Goal: Obtain resource: Download file/media

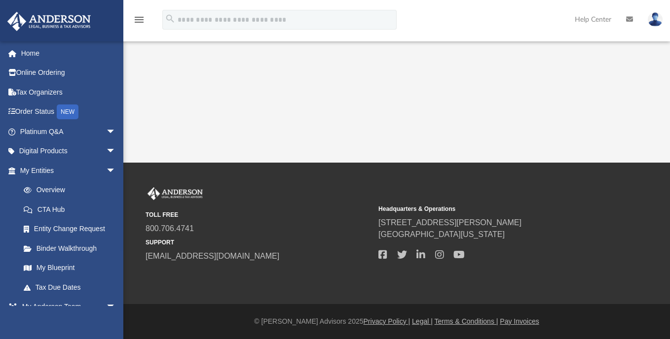
click at [128, 136] on div "App [EMAIL_ADDRESS][DOMAIN_NAME] Sign Out [EMAIL_ADDRESS][DOMAIN_NAME] Home Onl…" at bounding box center [335, 81] width 670 height 163
click at [124, 146] on div "App [EMAIL_ADDRESS][DOMAIN_NAME] Sign Out [EMAIL_ADDRESS][DOMAIN_NAME] Home Onl…" at bounding box center [335, 81] width 670 height 163
click at [132, 152] on div "App [EMAIL_ADDRESS][DOMAIN_NAME] Sign Out [EMAIL_ADDRESS][DOMAIN_NAME] Home Onl…" at bounding box center [335, 81] width 670 height 163
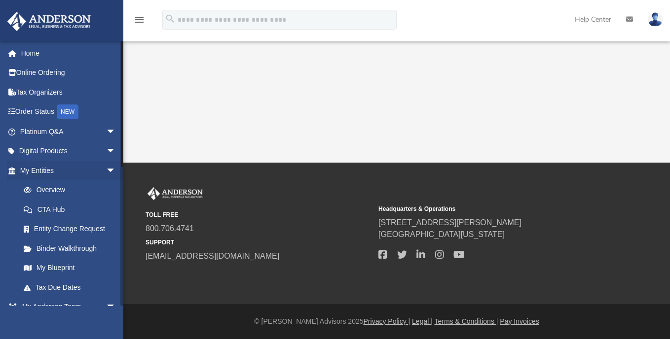
click at [6, 252] on li "My Entities arrow_drop_down Overview CTA Hub Entity Change Request Binder Walkt…" at bounding box center [65, 229] width 131 height 137
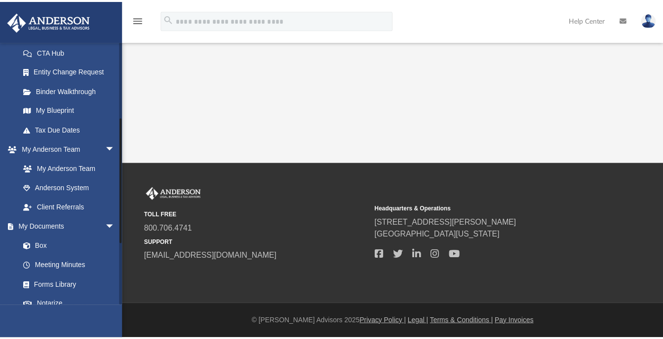
scroll to position [178, 0]
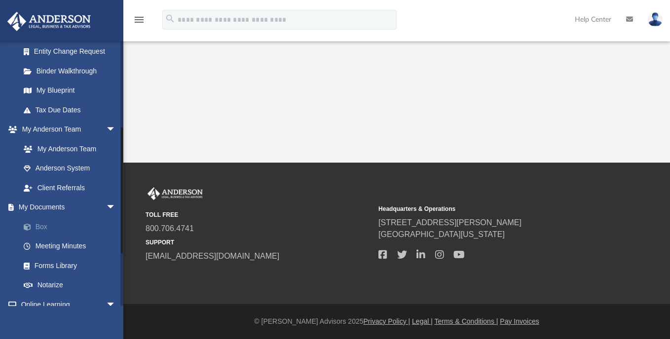
click at [36, 227] on link "Box" at bounding box center [72, 227] width 117 height 20
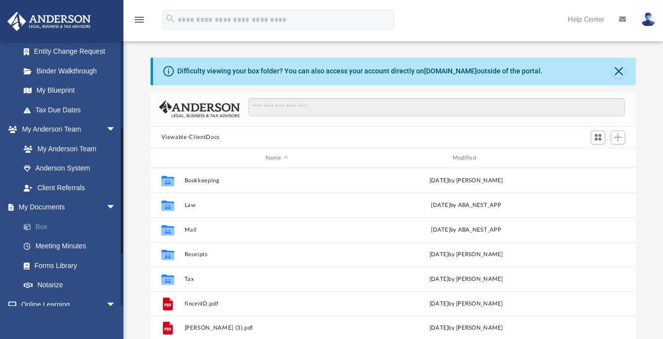
scroll to position [217, 478]
click at [133, 221] on div "Difficulty viewing your box folder? You can also access your account directly o…" at bounding box center [392, 215] width 539 height 315
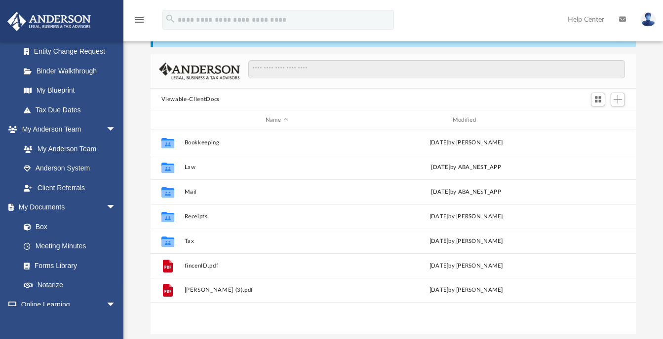
scroll to position [39, 0]
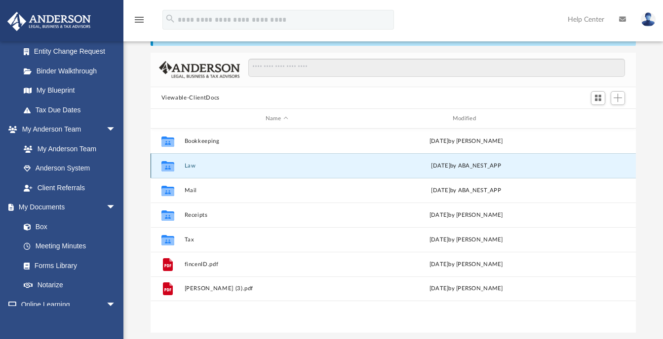
click at [201, 163] on button "Law" at bounding box center [276, 166] width 185 height 6
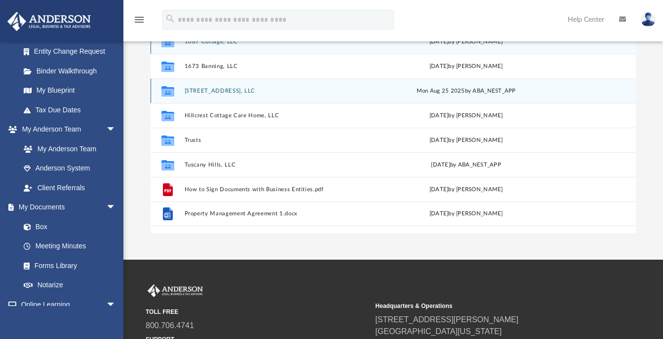
scroll to position [146, 0]
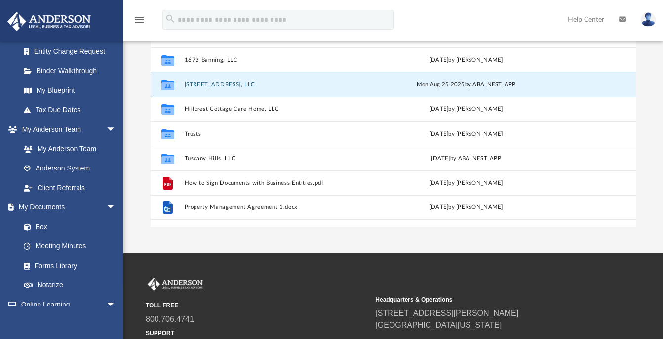
click at [227, 81] on button "[STREET_ADDRESS], LLC" at bounding box center [276, 84] width 185 height 6
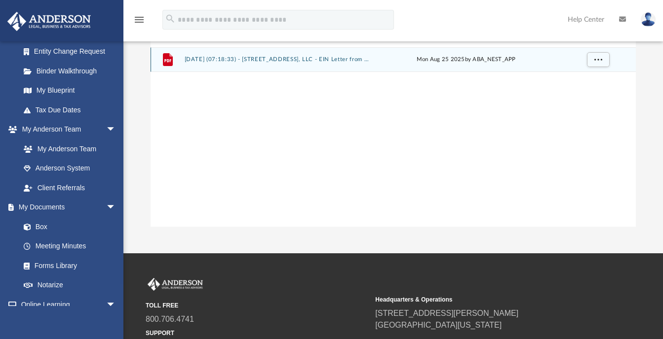
click at [282, 60] on button "[DATE] (07:18:33) - [STREET_ADDRESS], LLC - EIN Letter from IRS.pdf" at bounding box center [276, 60] width 185 height 6
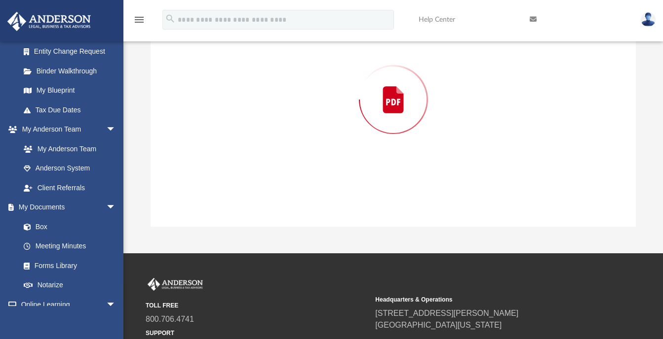
scroll to position [92, 0]
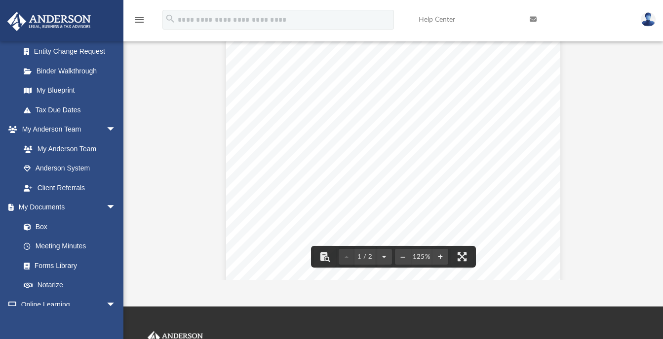
click at [241, 188] on div "Page 1" at bounding box center [393, 251] width 334 height 436
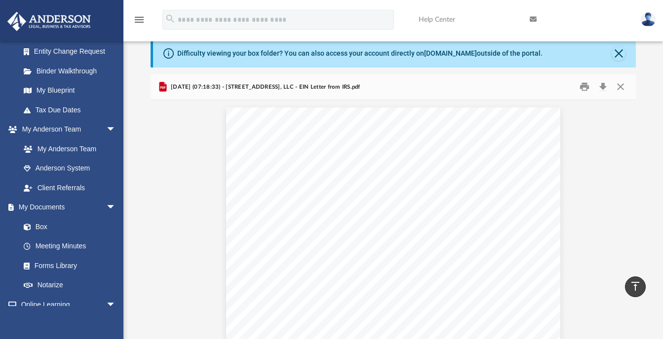
scroll to position [0, 0]
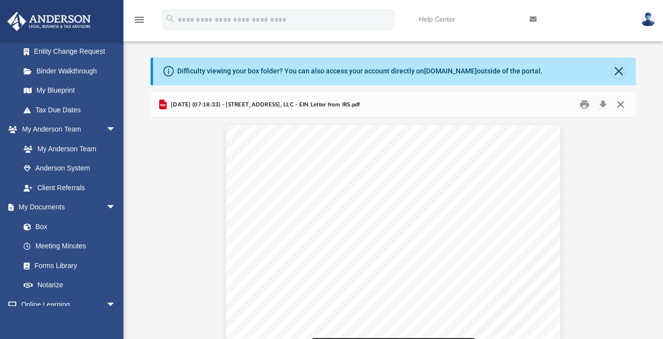
click at [619, 105] on button "Close" at bounding box center [620, 104] width 18 height 15
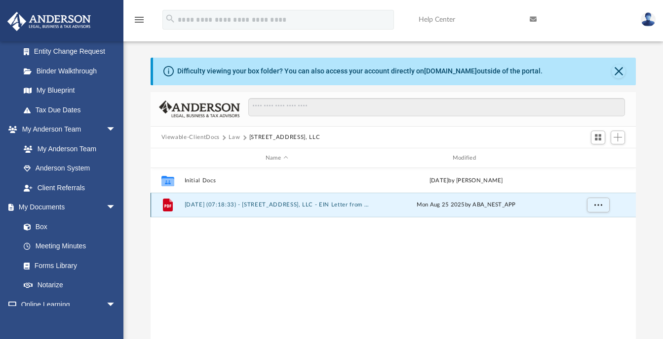
click at [345, 202] on button "[DATE] (07:18:33) - [STREET_ADDRESS], LLC - EIN Letter from IRS.pdf" at bounding box center [276, 205] width 185 height 6
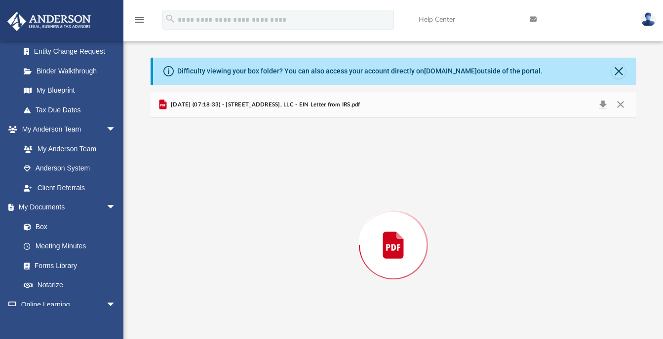
scroll to position [33, 0]
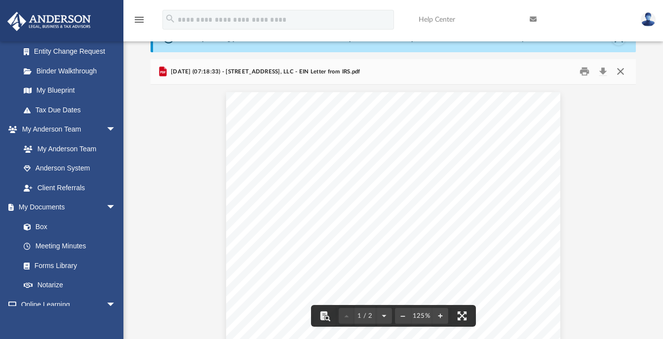
click at [617, 70] on button "Close" at bounding box center [620, 71] width 18 height 15
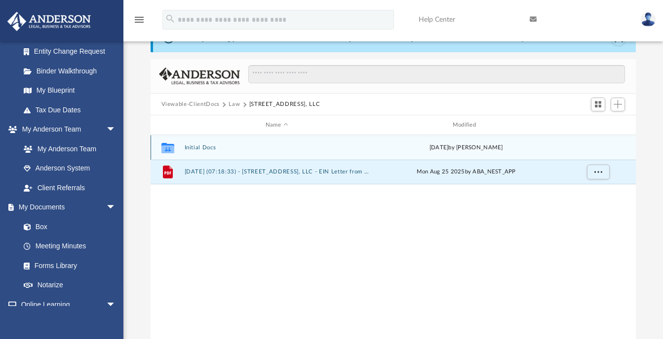
click at [388, 146] on div "[DATE] by [PERSON_NAME]" at bounding box center [466, 148] width 185 height 9
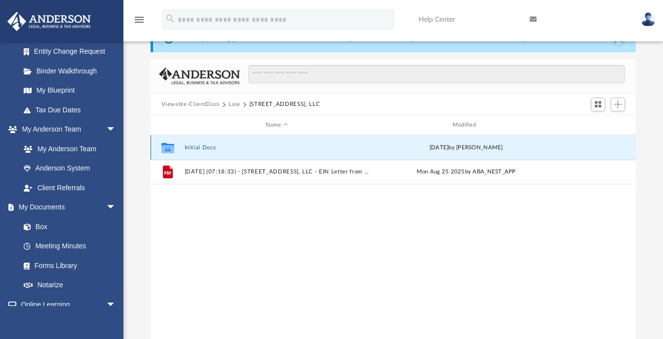
click at [197, 147] on button "Initial Docs" at bounding box center [276, 148] width 185 height 6
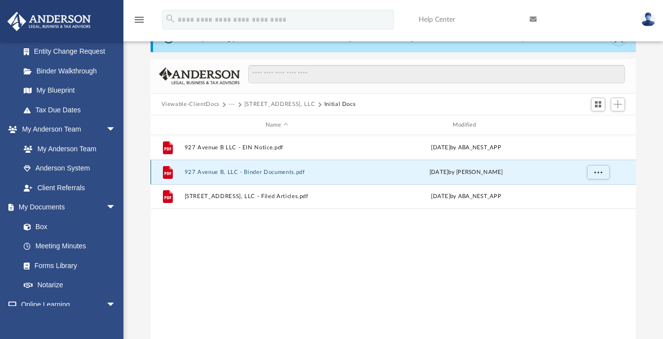
click at [219, 172] on button "927 Avenue B, LLC - Binder Documents.pdf" at bounding box center [276, 172] width 185 height 6
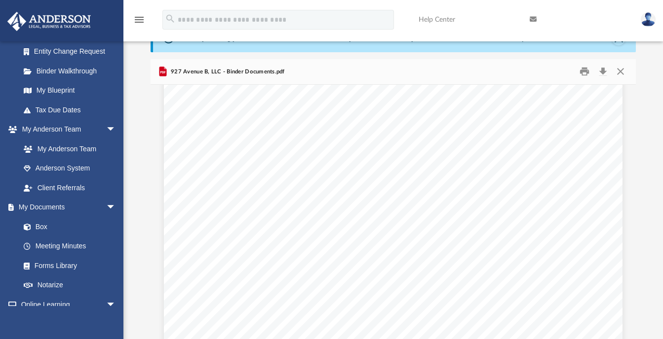
scroll to position [19678, 0]
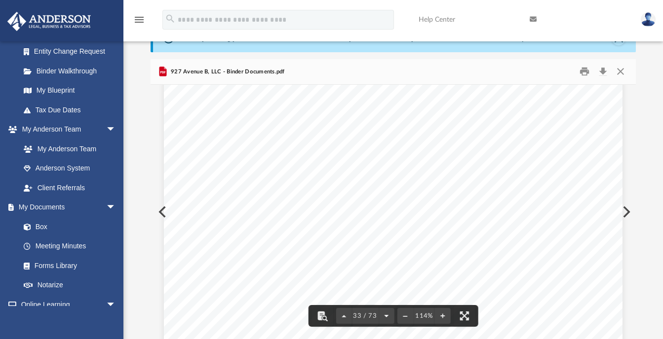
click at [385, 315] on button "File preview" at bounding box center [386, 316] width 16 height 22
click at [361, 313] on span "35 / 73" at bounding box center [364, 316] width 27 height 6
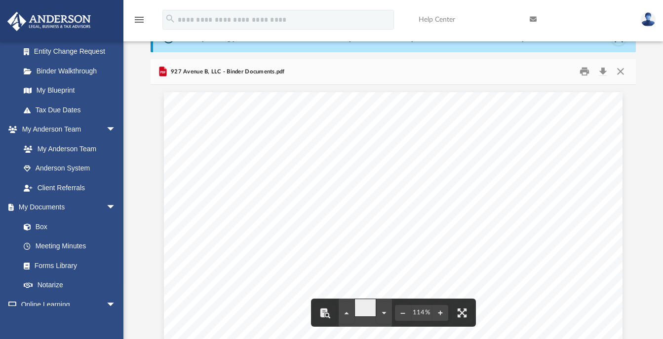
type input "**"
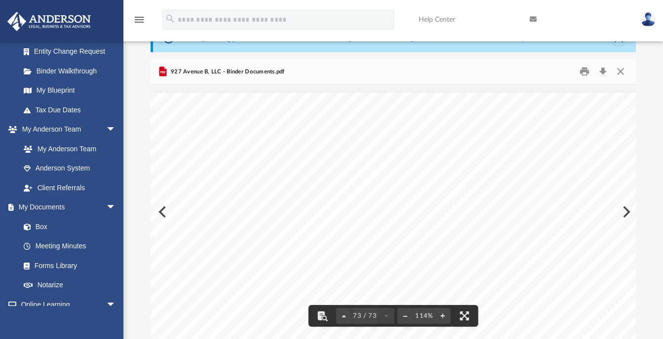
click at [243, 282] on div "[GEOGRAPHIC_DATA][STREET_ADDRESS], LLC A [US_STATE] Limited Liability Company" at bounding box center [446, 322] width 593 height 458
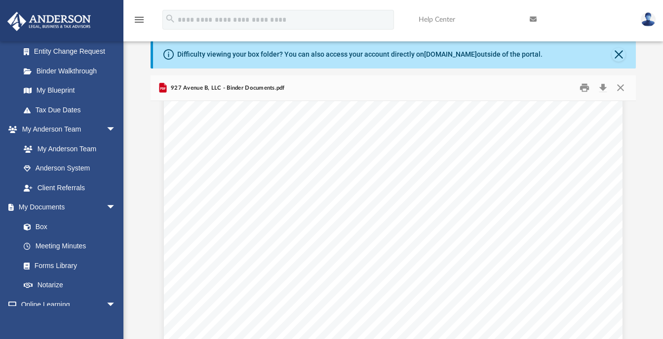
scroll to position [37891, 0]
click at [132, 250] on div "Difficulty viewing your box folder? You can also access your account directly o…" at bounding box center [392, 198] width 539 height 315
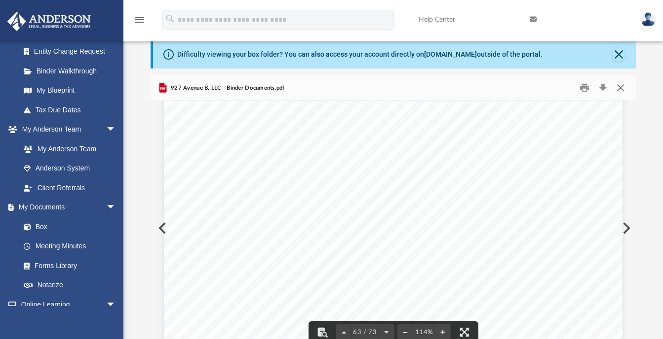
click at [623, 88] on button "Close" at bounding box center [620, 87] width 18 height 15
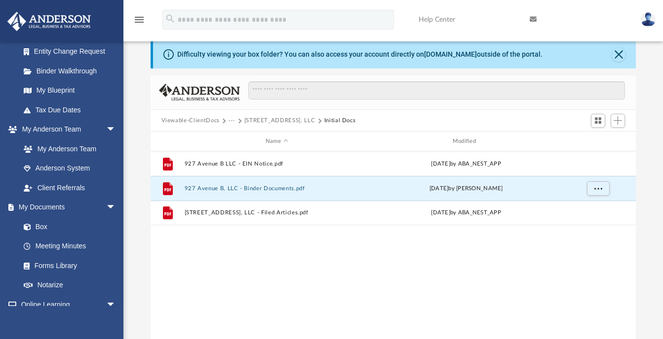
click at [224, 119] on span at bounding box center [223, 120] width 5 height 5
click at [239, 121] on span at bounding box center [238, 120] width 5 height 5
click at [648, 19] on img at bounding box center [647, 19] width 15 height 14
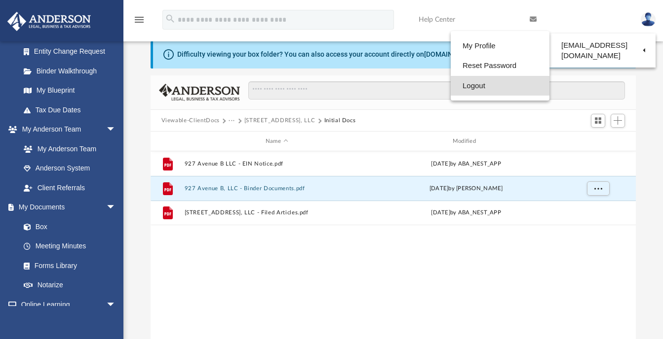
click at [459, 85] on link "Logout" at bounding box center [500, 86] width 99 height 20
